Goal: Information Seeking & Learning: Learn about a topic

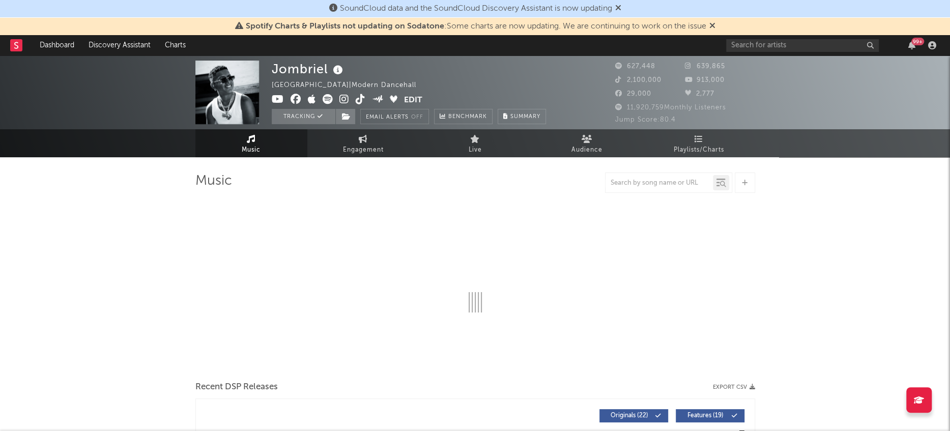
select select "6m"
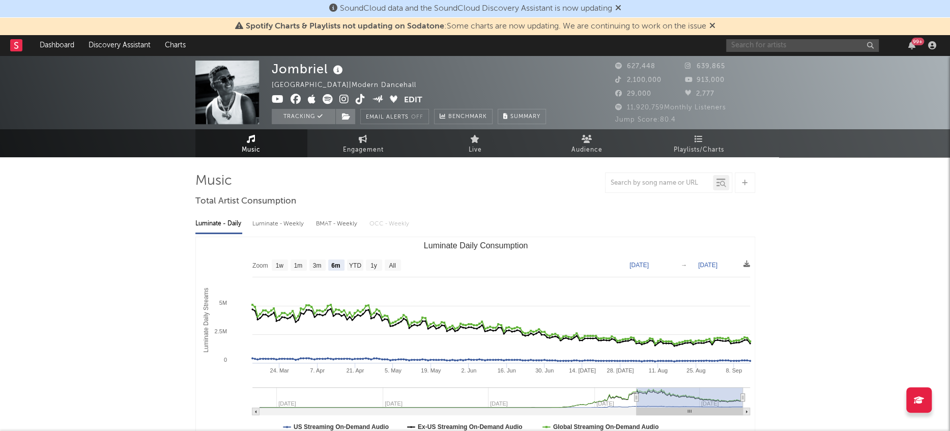
click at [775, 48] on input "text" at bounding box center [802, 45] width 153 height 13
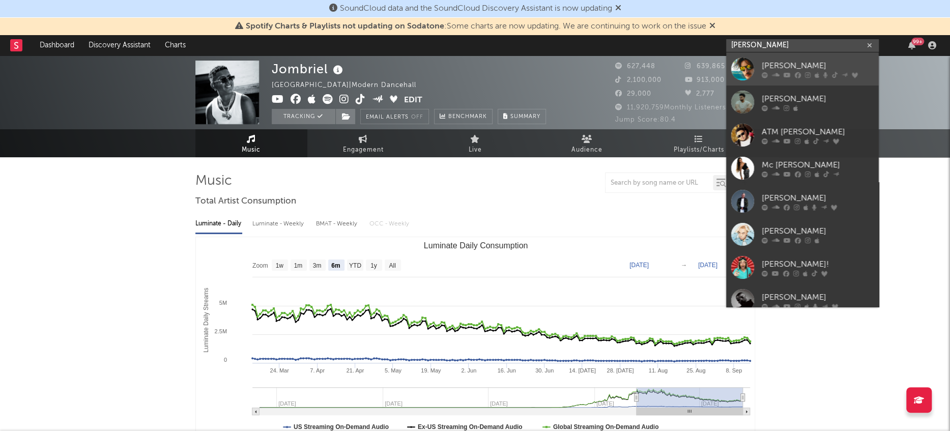
type input "[PERSON_NAME]"
click at [744, 67] on div at bounding box center [742, 68] width 23 height 23
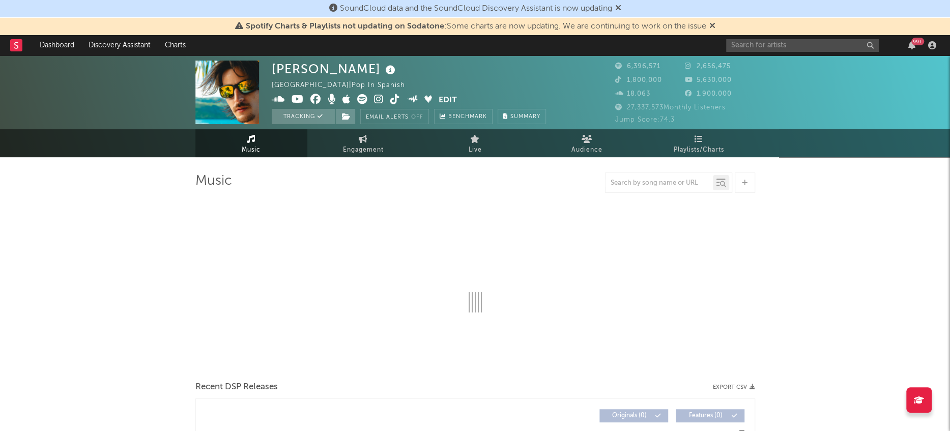
click at [710, 28] on span at bounding box center [712, 26] width 6 height 8
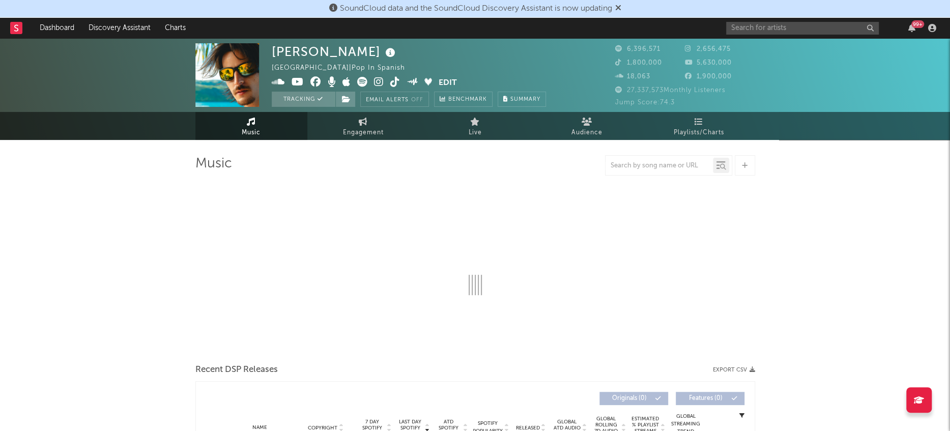
click at [620, 8] on icon at bounding box center [618, 8] width 6 height 8
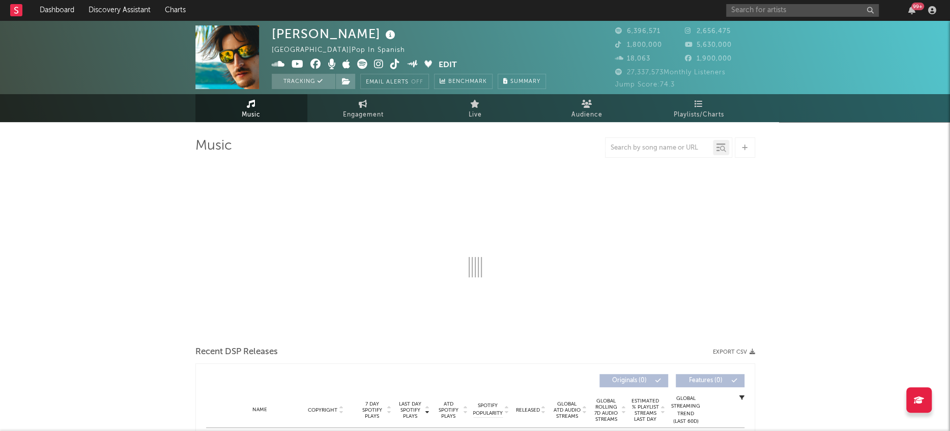
select select "6m"
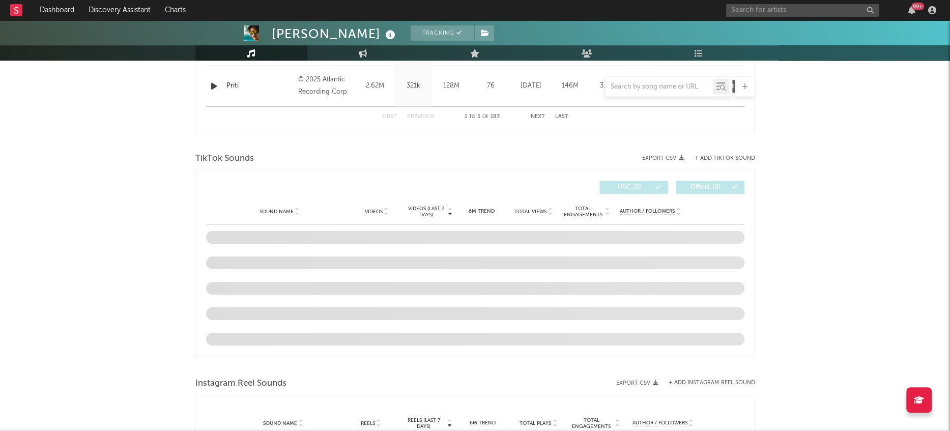
scroll to position [611, 0]
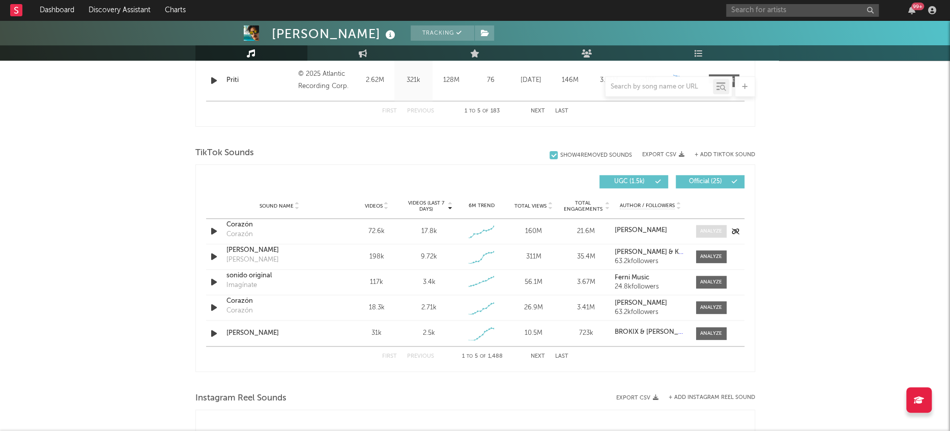
click at [706, 230] on div at bounding box center [711, 231] width 22 height 8
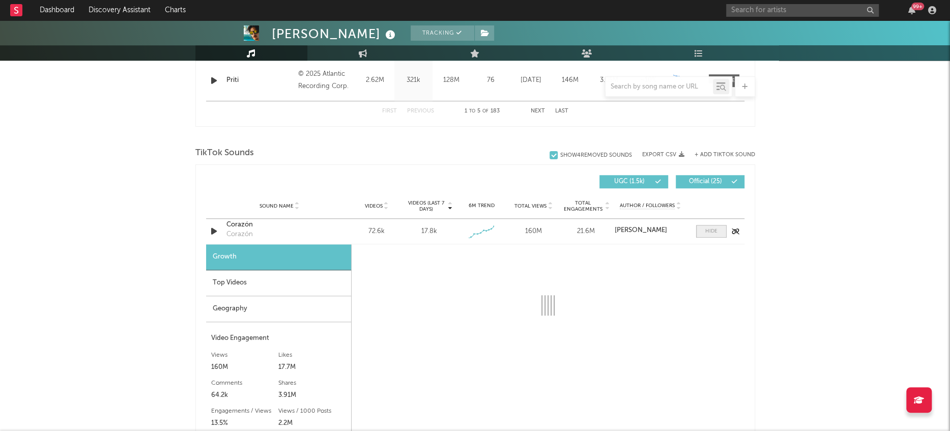
select select "1w"
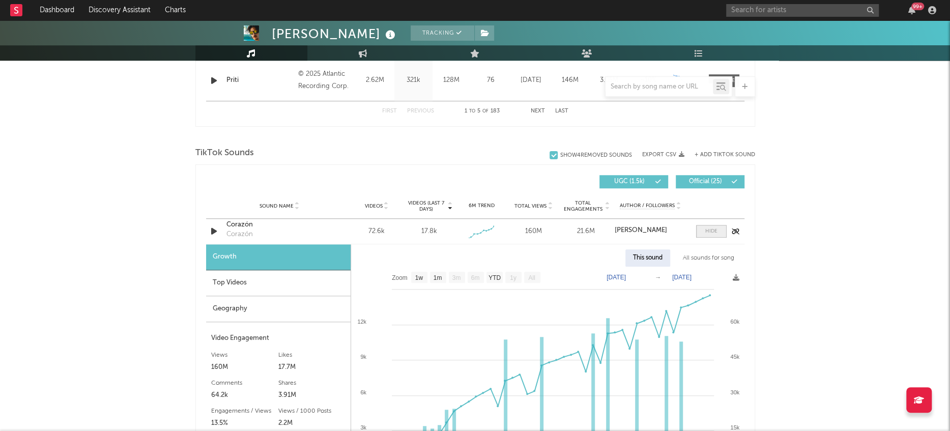
click at [706, 230] on div at bounding box center [711, 231] width 12 height 8
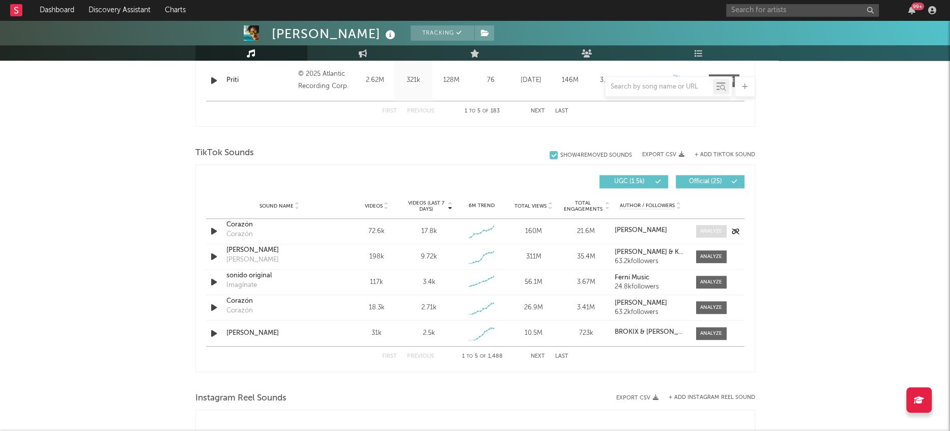
click at [706, 230] on div at bounding box center [711, 231] width 22 height 8
select select "1w"
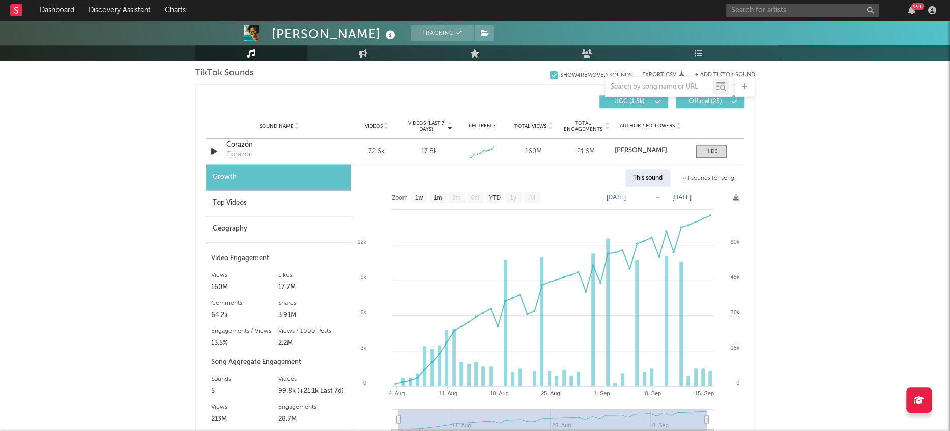
scroll to position [692, 0]
click at [253, 223] on div "Geography" at bounding box center [278, 228] width 145 height 26
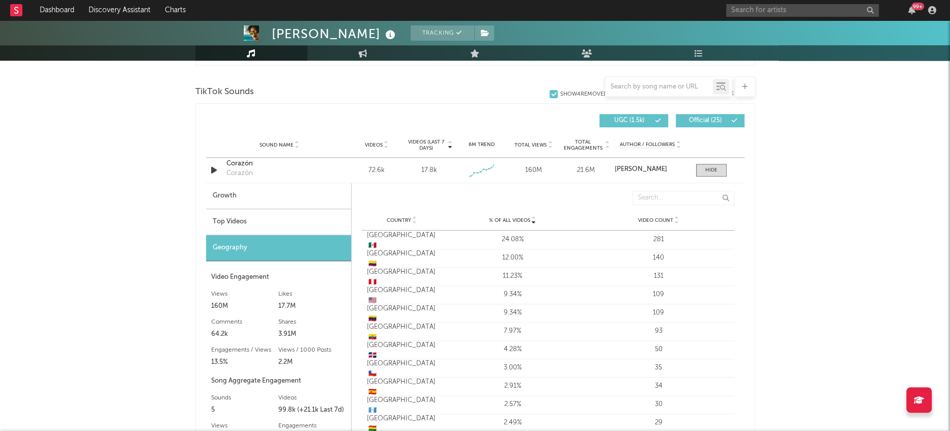
scroll to position [640, 0]
